Goal: Task Accomplishment & Management: Manage account settings

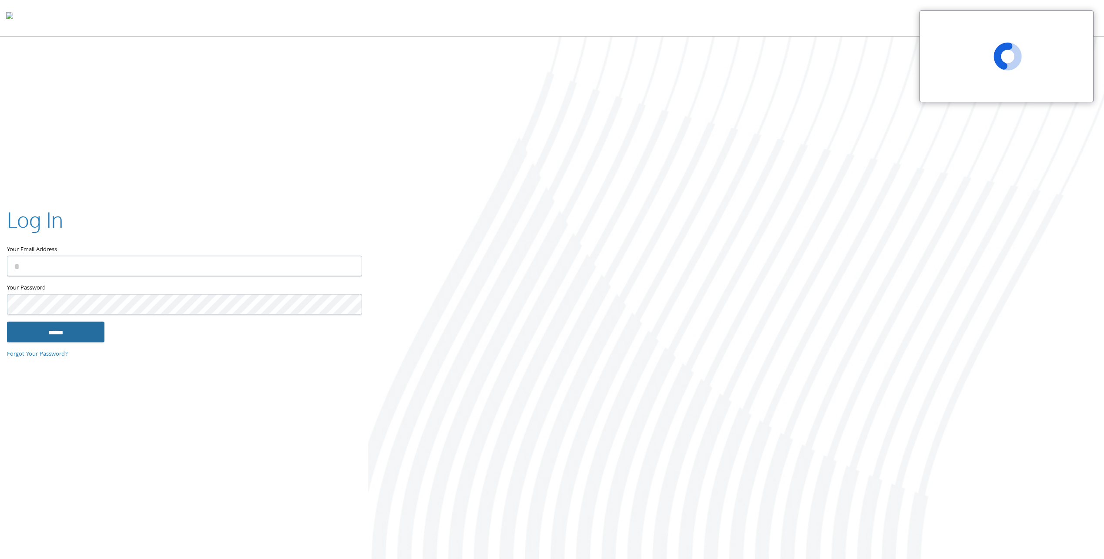
type input "**********"
click at [60, 323] on input "******" at bounding box center [55, 332] width 97 height 21
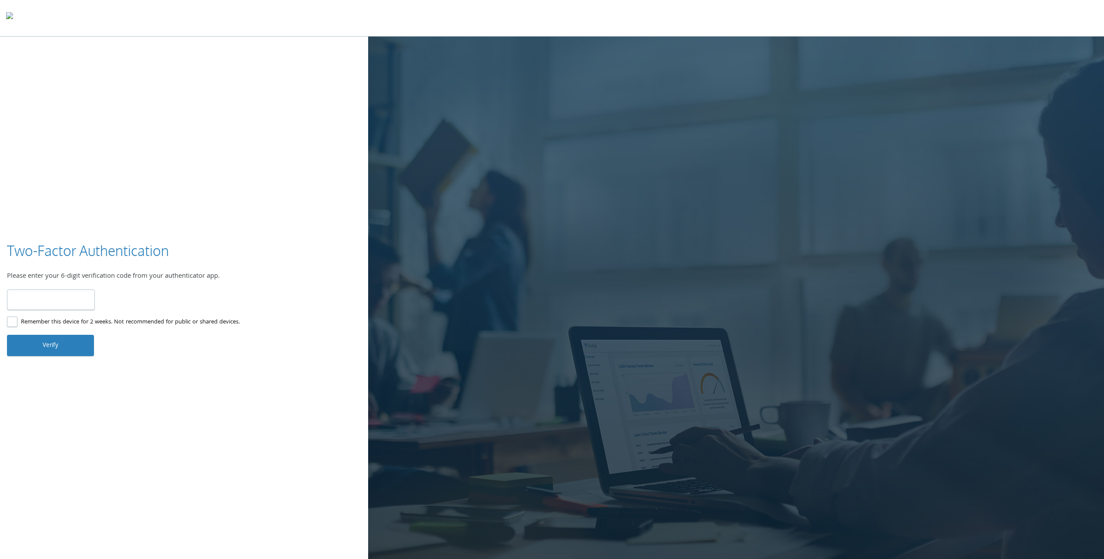
type input "******"
